Goal: Information Seeking & Learning: Learn about a topic

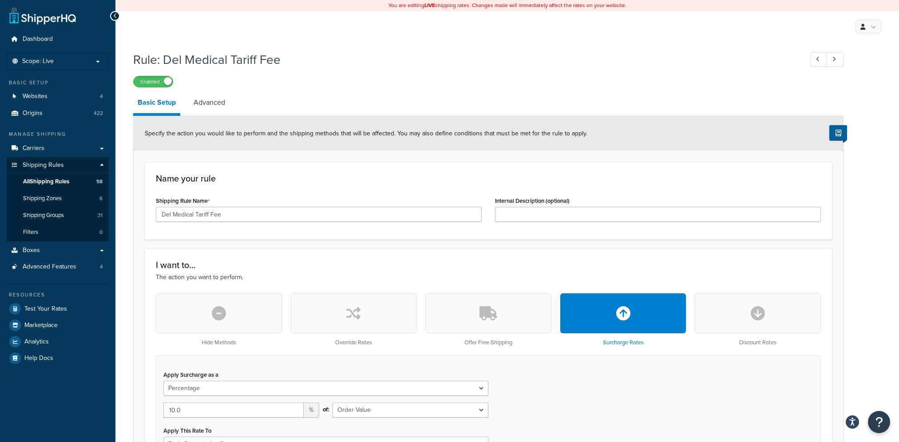
select select "PERCENTAGE"
select select "ORDER"
select select "LOCATION"
click at [55, 324] on span "Marketplace" at bounding box center [40, 326] width 33 height 8
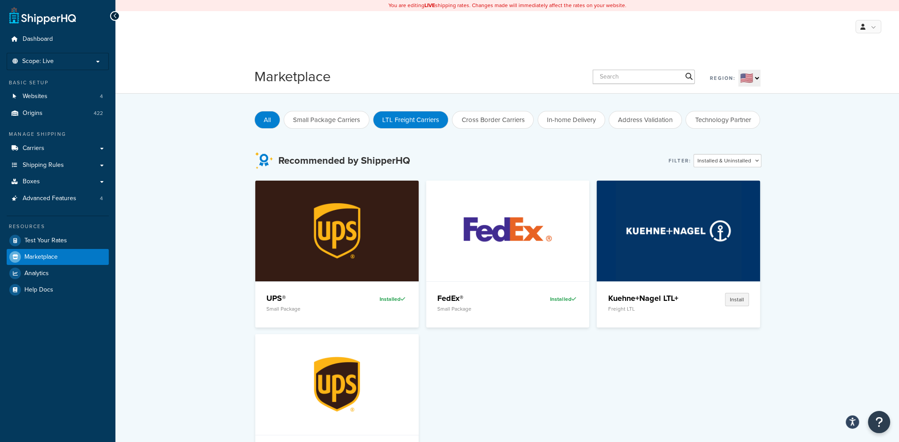
click at [411, 119] on button "LTL Freight Carriers" at bounding box center [410, 120] width 75 height 18
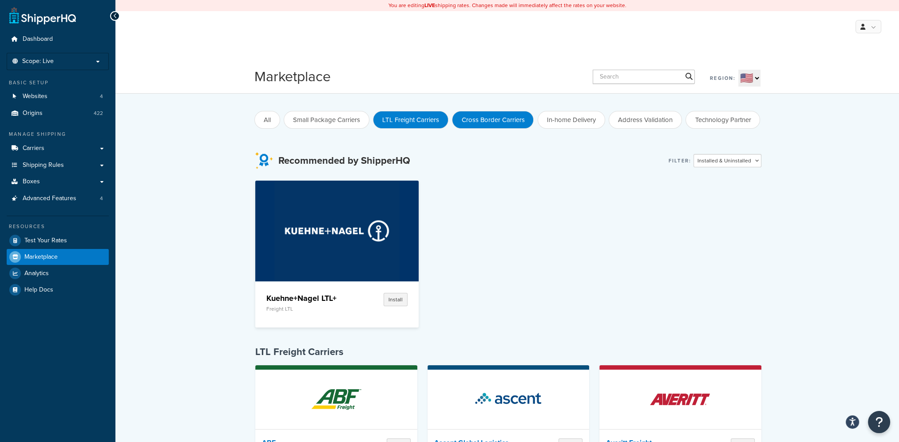
click at [508, 119] on button "Cross Border Carriers" at bounding box center [493, 120] width 82 height 18
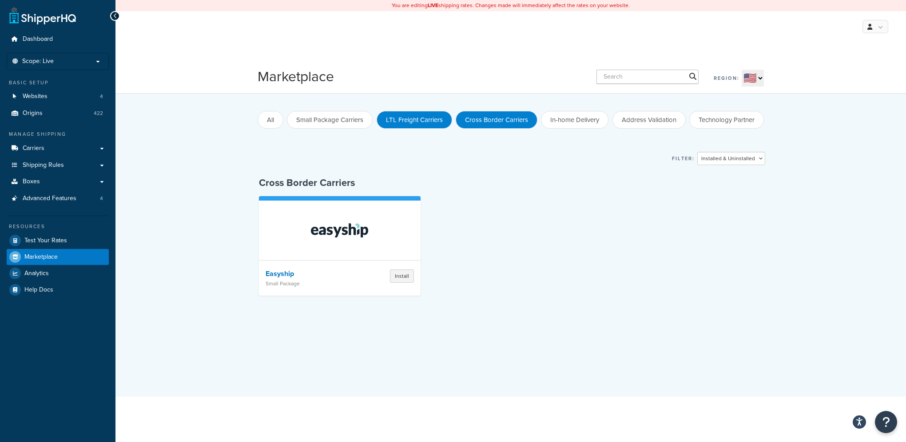
click at [425, 117] on button "LTL Freight Carriers" at bounding box center [414, 120] width 75 height 18
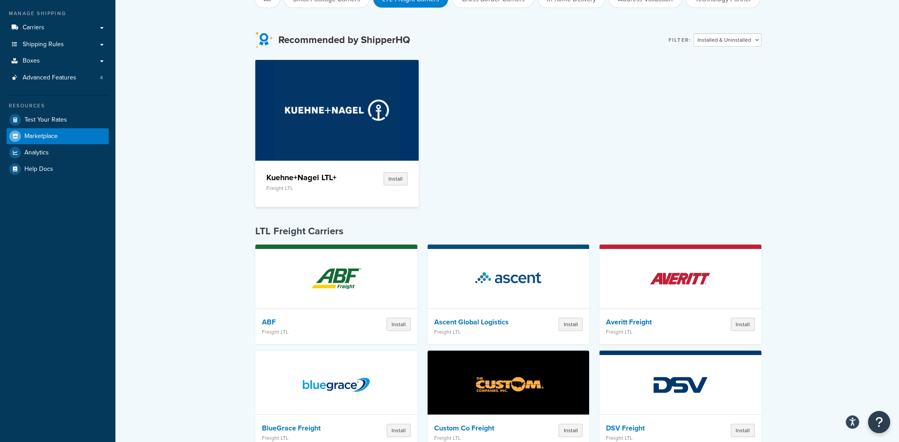
scroll to position [108, 0]
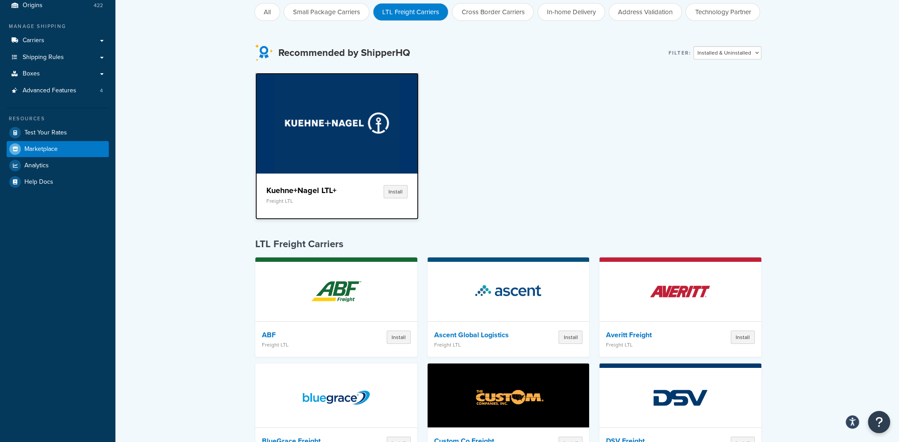
click at [326, 125] on img at bounding box center [337, 123] width 126 height 100
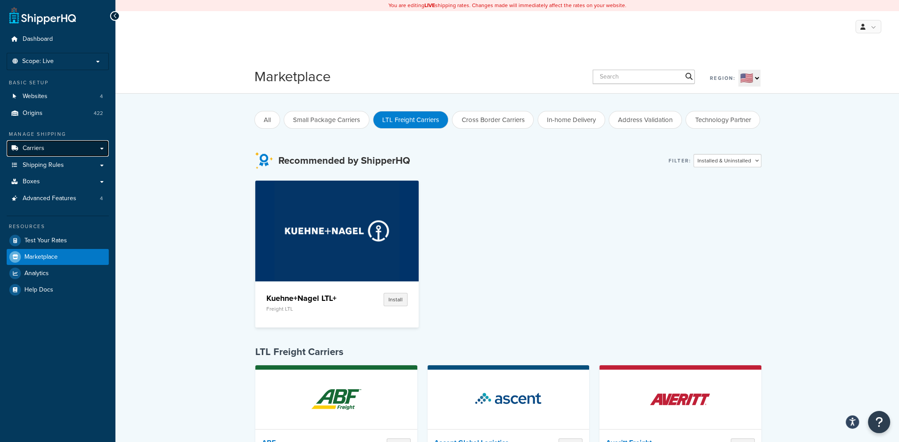
click at [46, 152] on link "Carriers" at bounding box center [58, 148] width 102 height 16
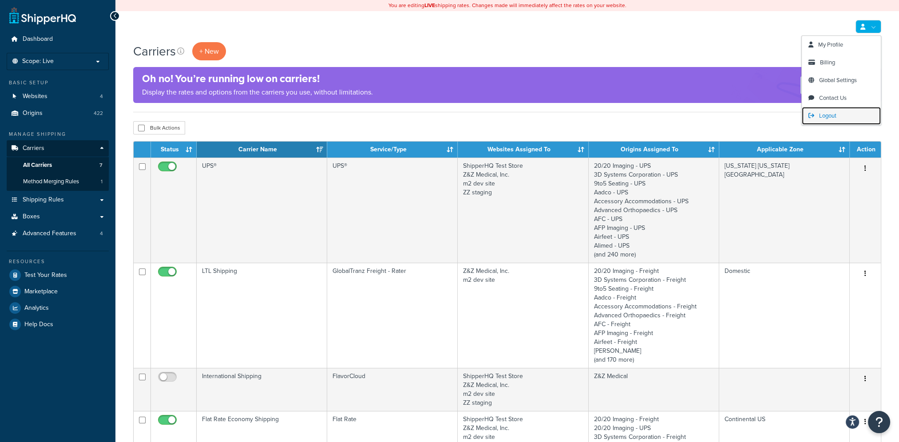
click at [835, 115] on span "Logout" at bounding box center [827, 115] width 17 height 8
